Goal: Information Seeking & Learning: Learn about a topic

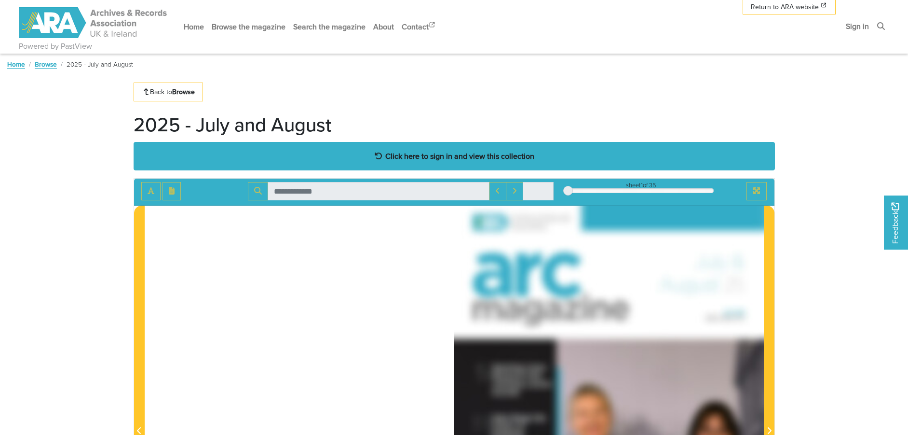
click at [424, 151] on strong "Click here to sign in and view this collection" at bounding box center [459, 156] width 149 height 11
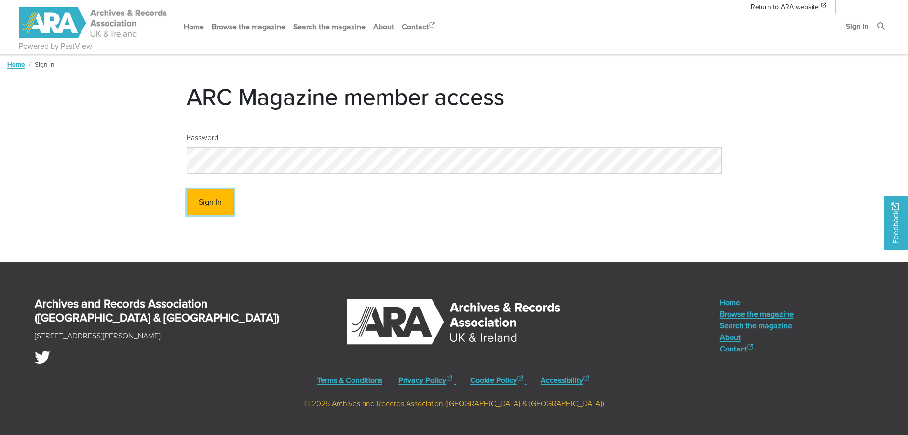
click at [225, 204] on button "Sign In" at bounding box center [210, 202] width 47 height 27
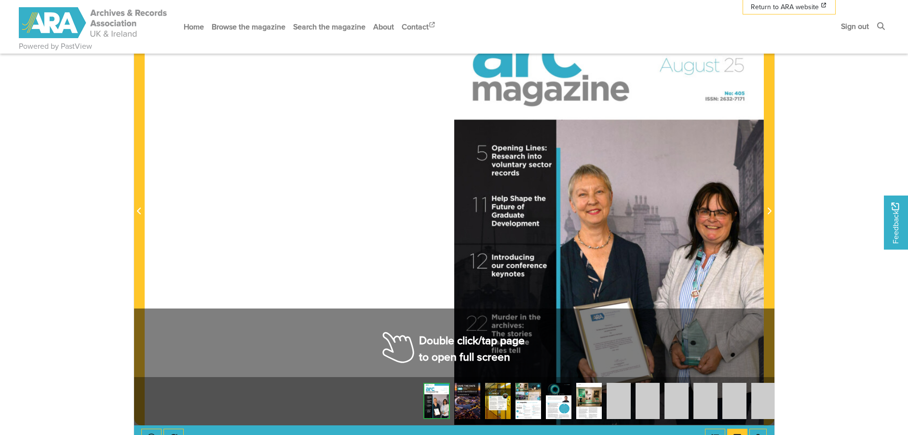
scroll to position [248, 0]
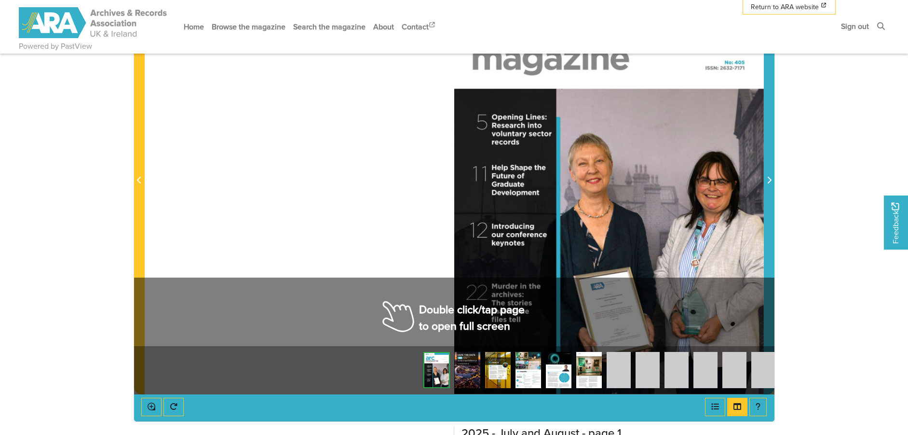
click at [770, 176] on span "Next Page" at bounding box center [770, 181] width 10 height 12
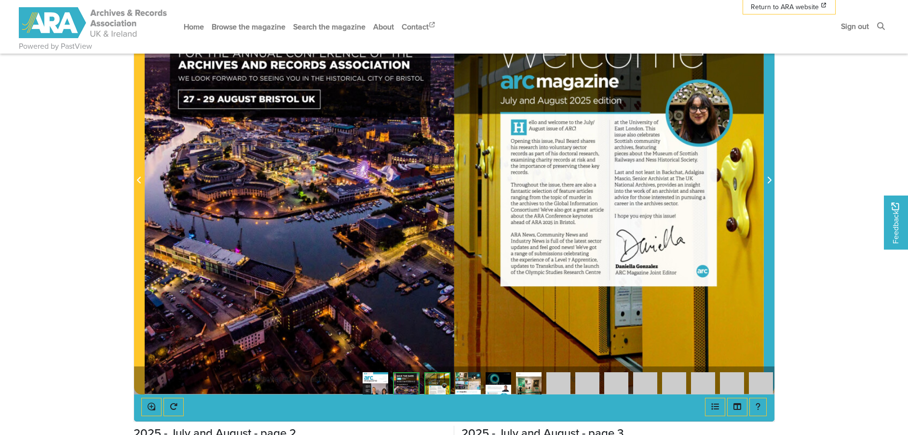
click at [767, 179] on icon "Next Page" at bounding box center [769, 180] width 5 height 8
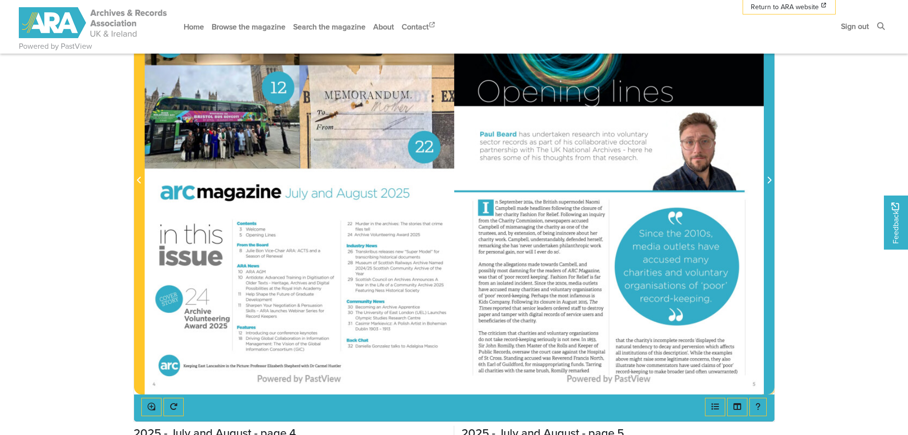
click at [767, 179] on icon "Next Page" at bounding box center [769, 180] width 5 height 8
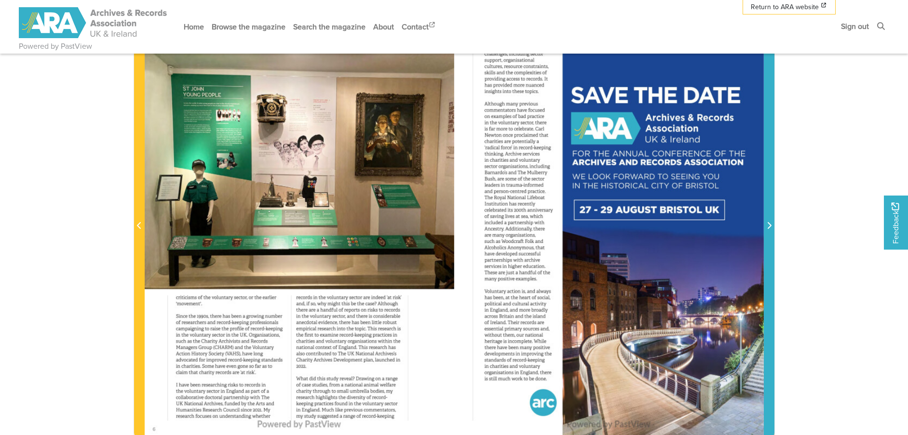
scroll to position [201, 0]
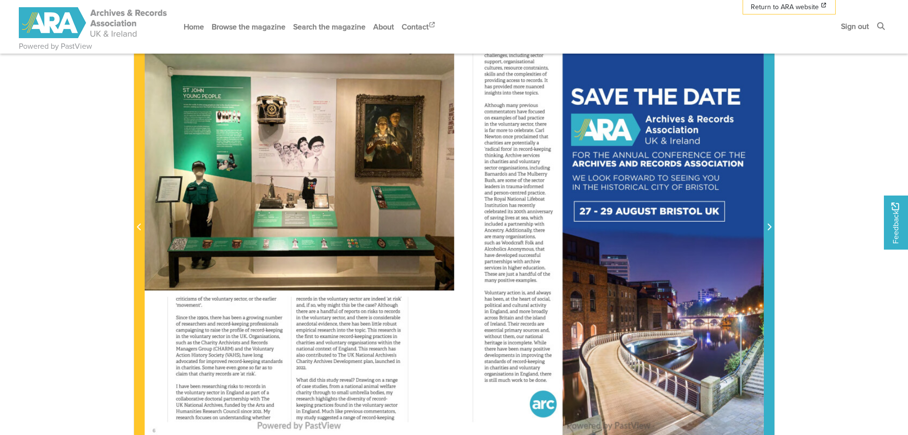
click at [768, 225] on icon "Next Page" at bounding box center [769, 227] width 5 height 8
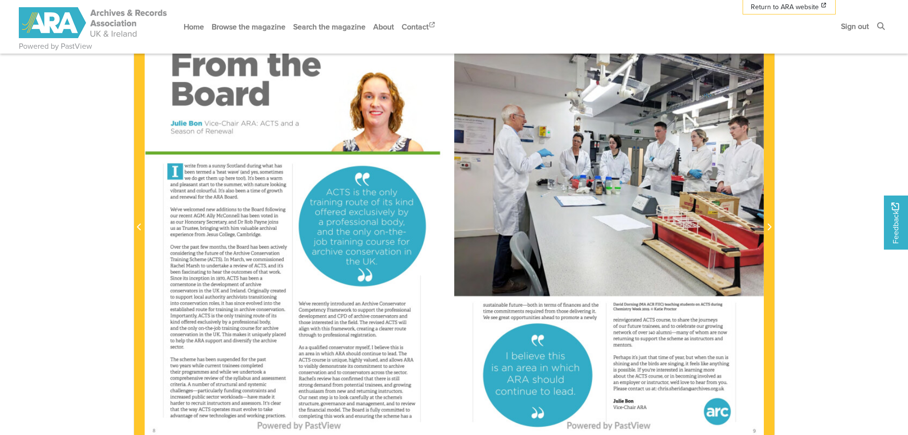
click at [297, 281] on div at bounding box center [300, 221] width 310 height 438
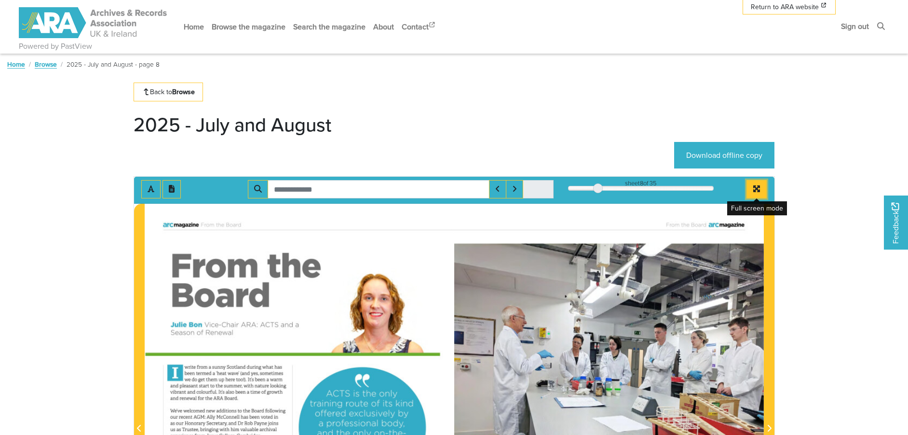
click at [764, 189] on button "Full screen mode" at bounding box center [757, 189] width 20 height 18
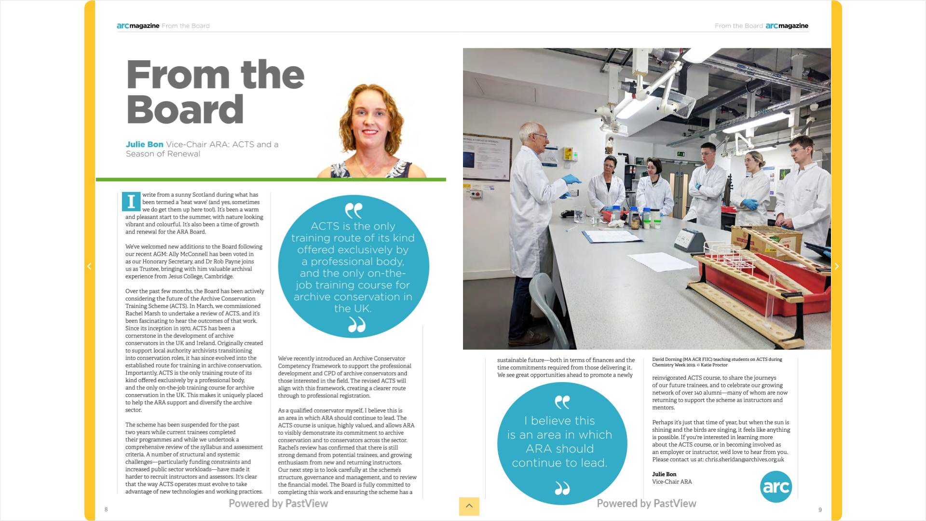
drag, startPoint x: 227, startPoint y: 378, endPoint x: 343, endPoint y: 314, distance: 132.8
click at [343, 314] on div at bounding box center [279, 260] width 368 height 521
click at [908, 9] on div "sheet 8 of 35 8 *" at bounding box center [463, 260] width 926 height 521
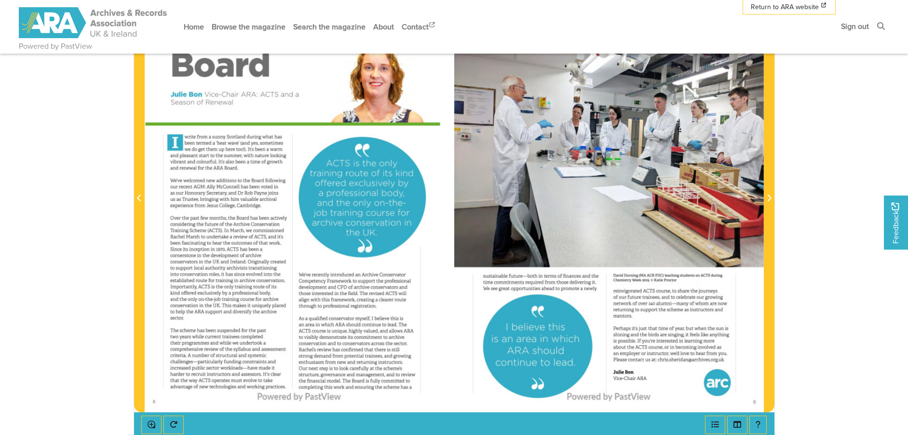
scroll to position [244, 0]
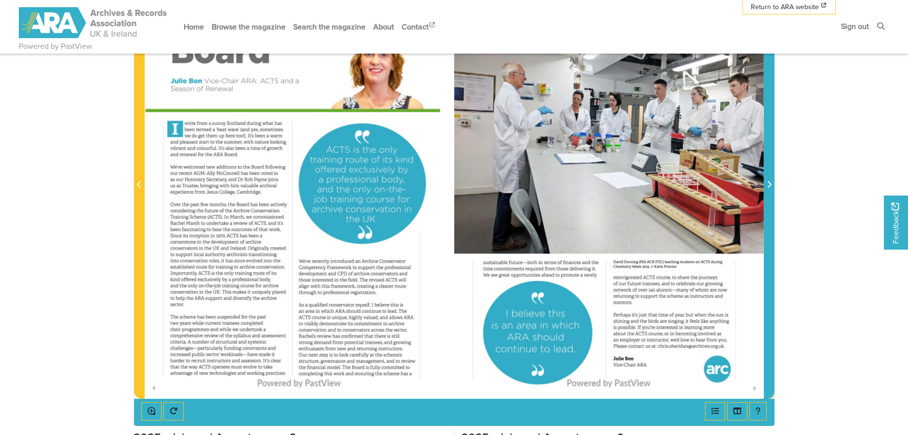
click at [771, 183] on icon "Next Page" at bounding box center [769, 184] width 5 height 8
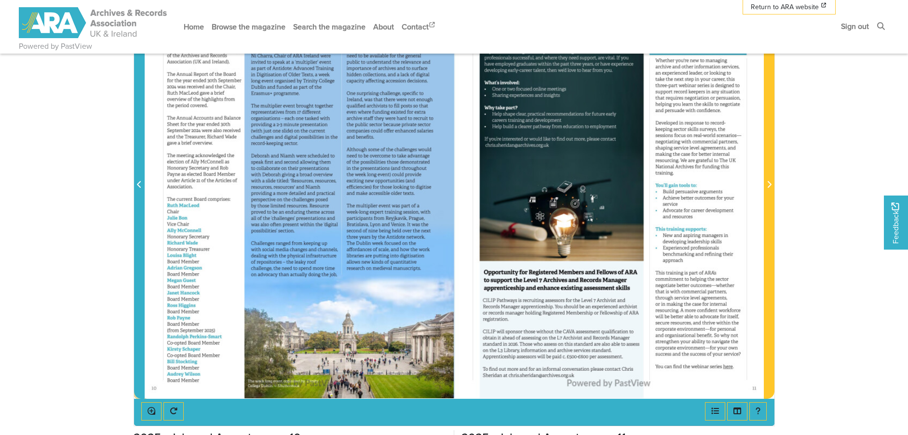
click at [136, 182] on span "Previous Page" at bounding box center [140, 185] width 10 height 12
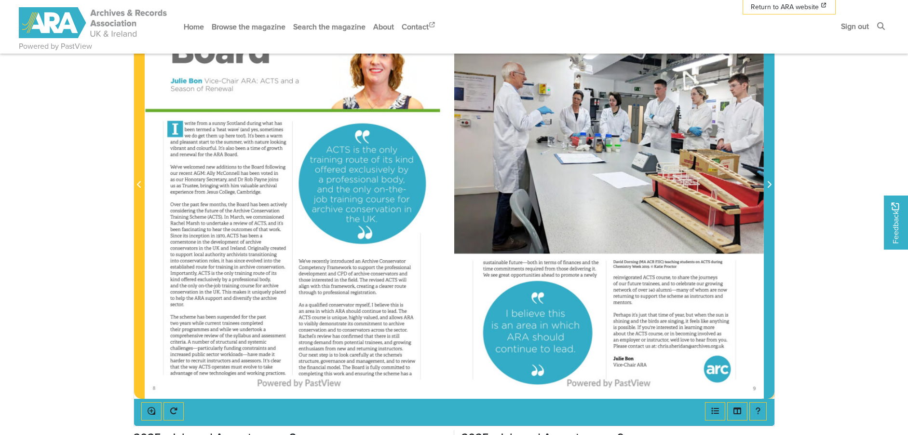
click at [769, 183] on icon "Next Page" at bounding box center [770, 184] width 4 height 7
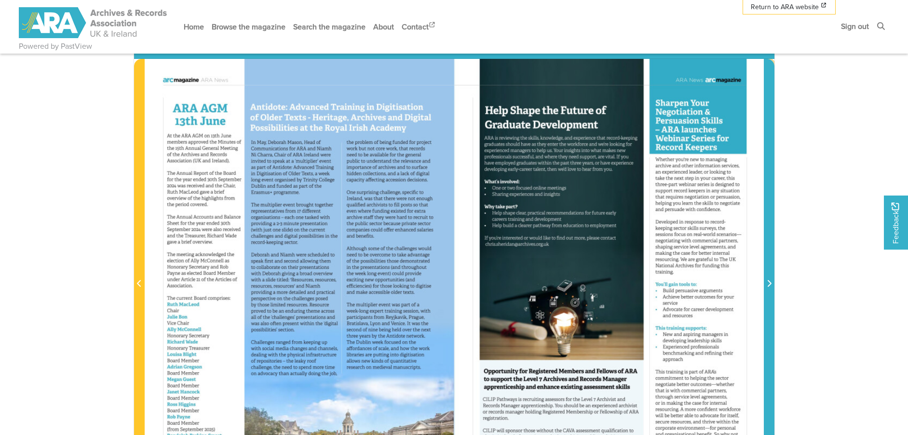
scroll to position [143, 0]
